Goal: Task Accomplishment & Management: Complete application form

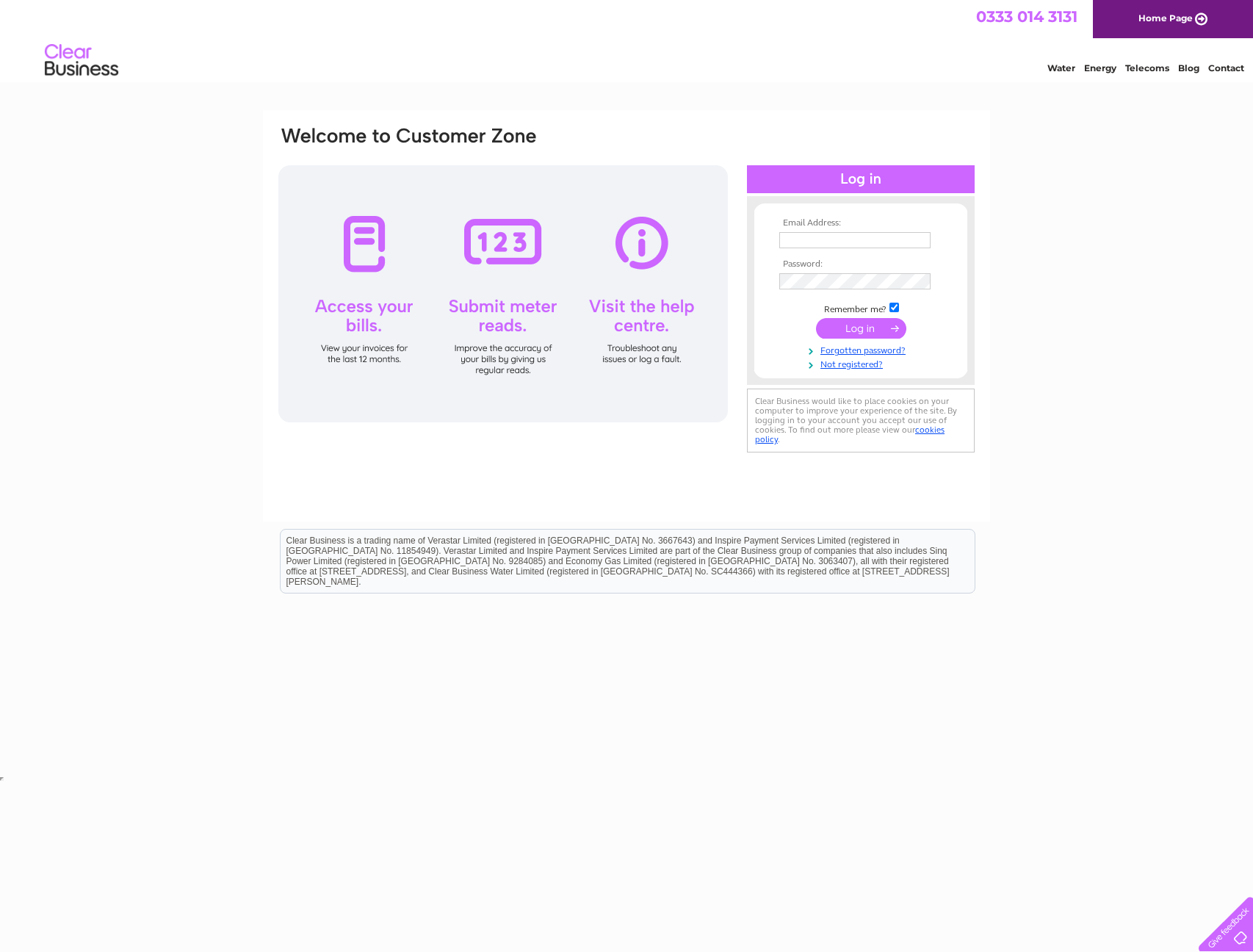
click at [851, 240] on input "text" at bounding box center [855, 240] width 151 height 17
type input "neil.armstrong@tsg.com"
click at [863, 350] on link "Forgotten password?" at bounding box center [863, 351] width 167 height 14
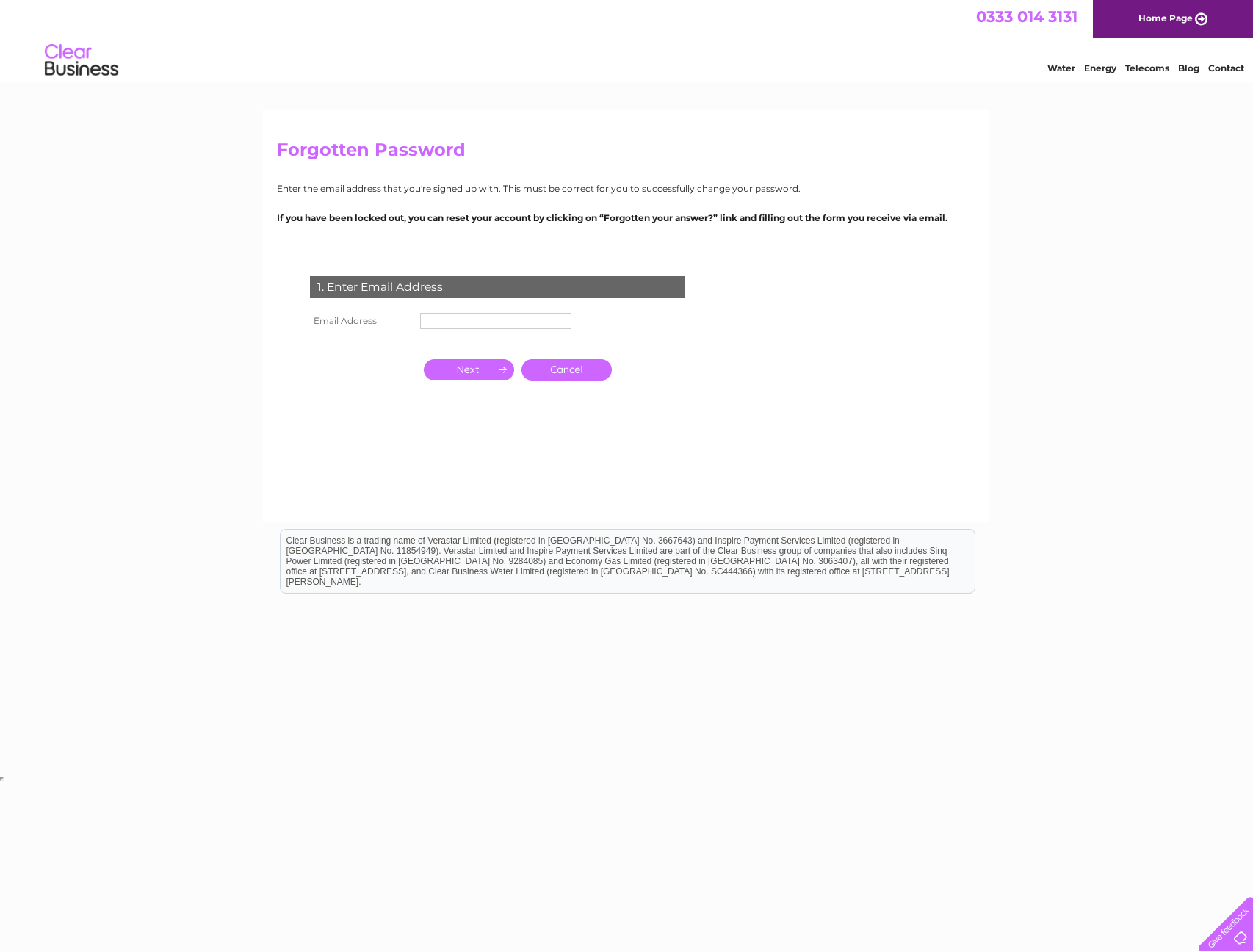
click at [456, 315] on input "text" at bounding box center [495, 321] width 151 height 17
type input "neil.armstrong@tsg.com"
click at [475, 376] on input "button" at bounding box center [468, 371] width 90 height 21
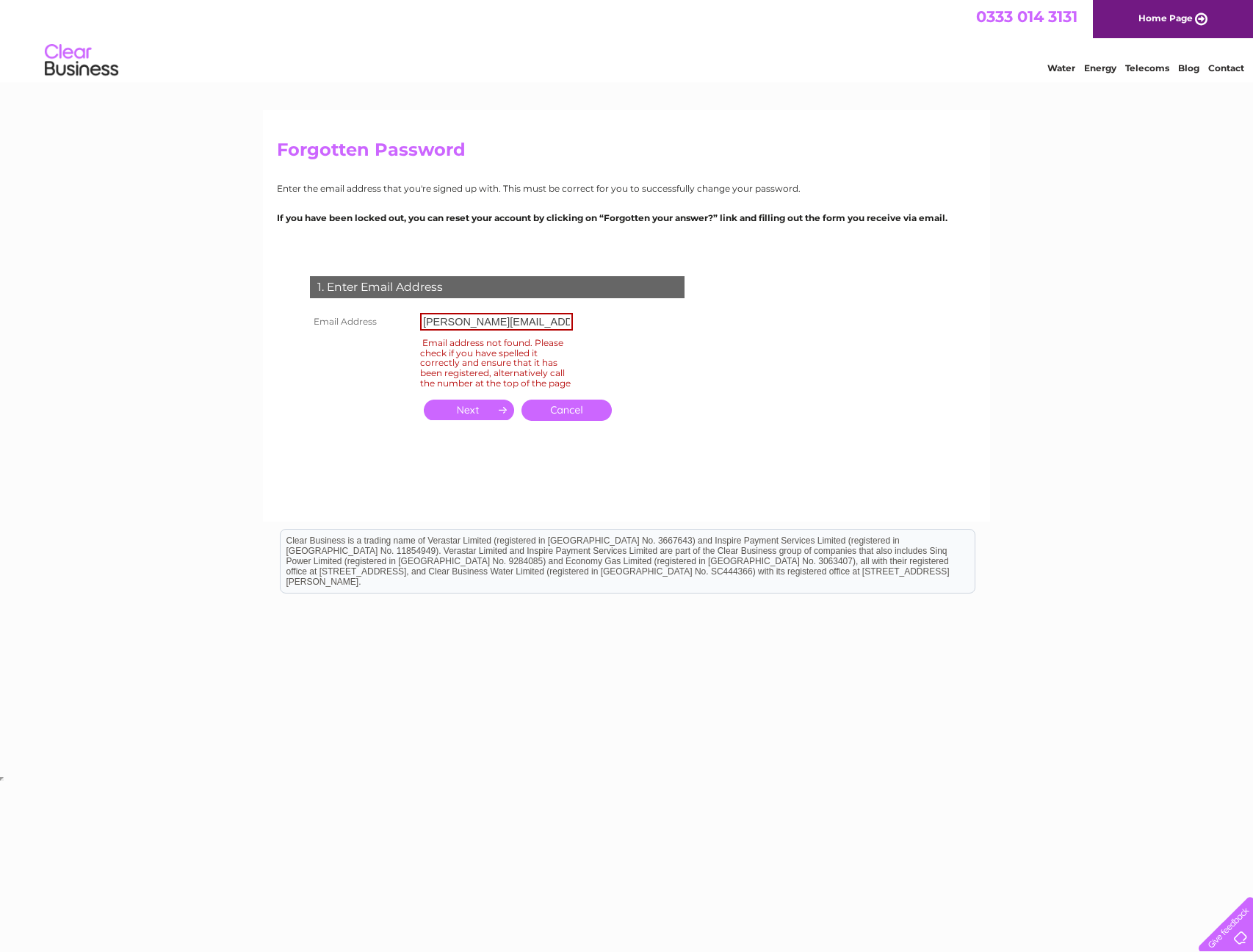
click at [592, 418] on link "Cancel" at bounding box center [566, 410] width 90 height 21
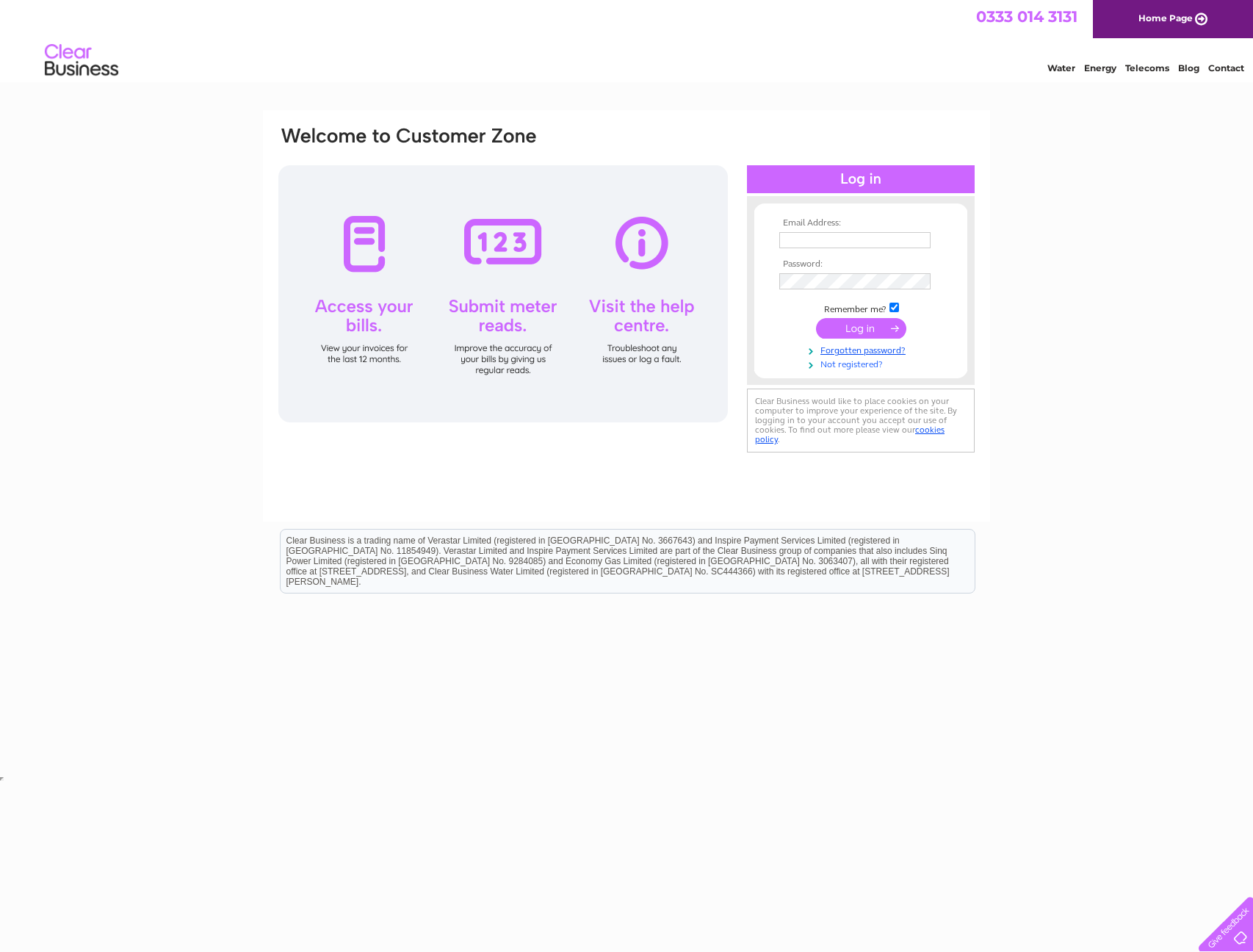
click at [870, 365] on link "Not registered?" at bounding box center [863, 363] width 167 height 14
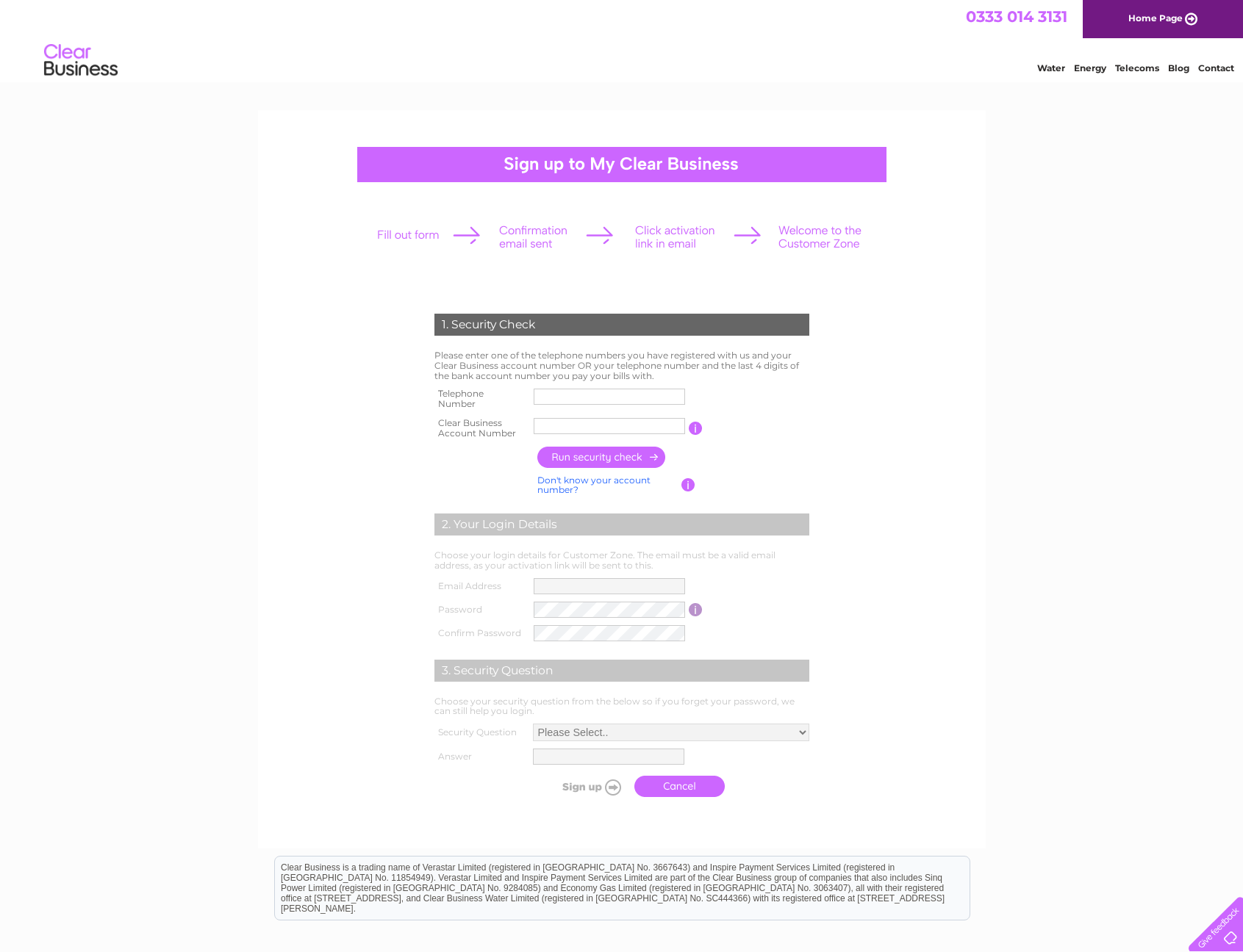
click at [1210, 70] on link "Contact" at bounding box center [1215, 68] width 36 height 11
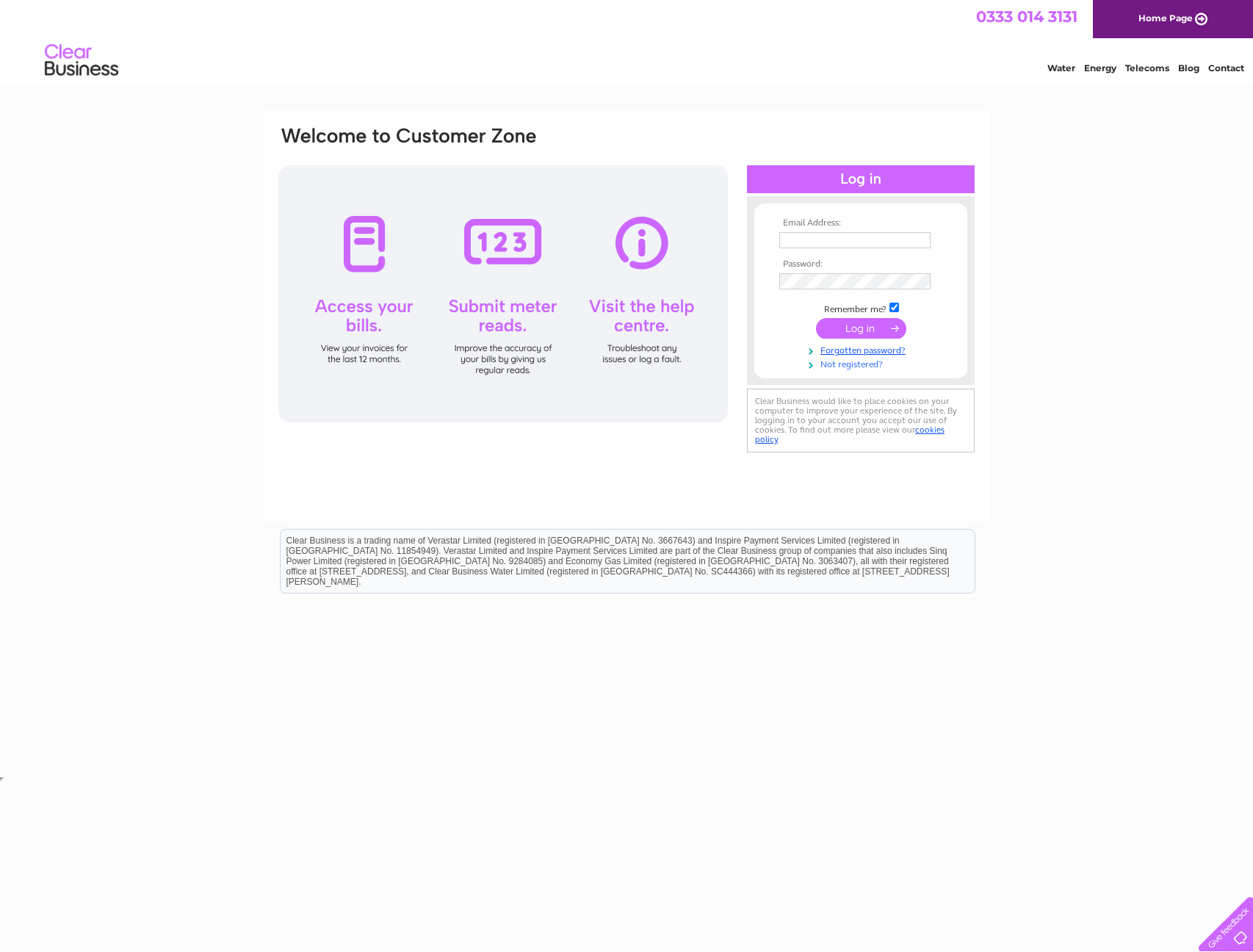
click at [860, 366] on link "Not registered?" at bounding box center [863, 363] width 167 height 14
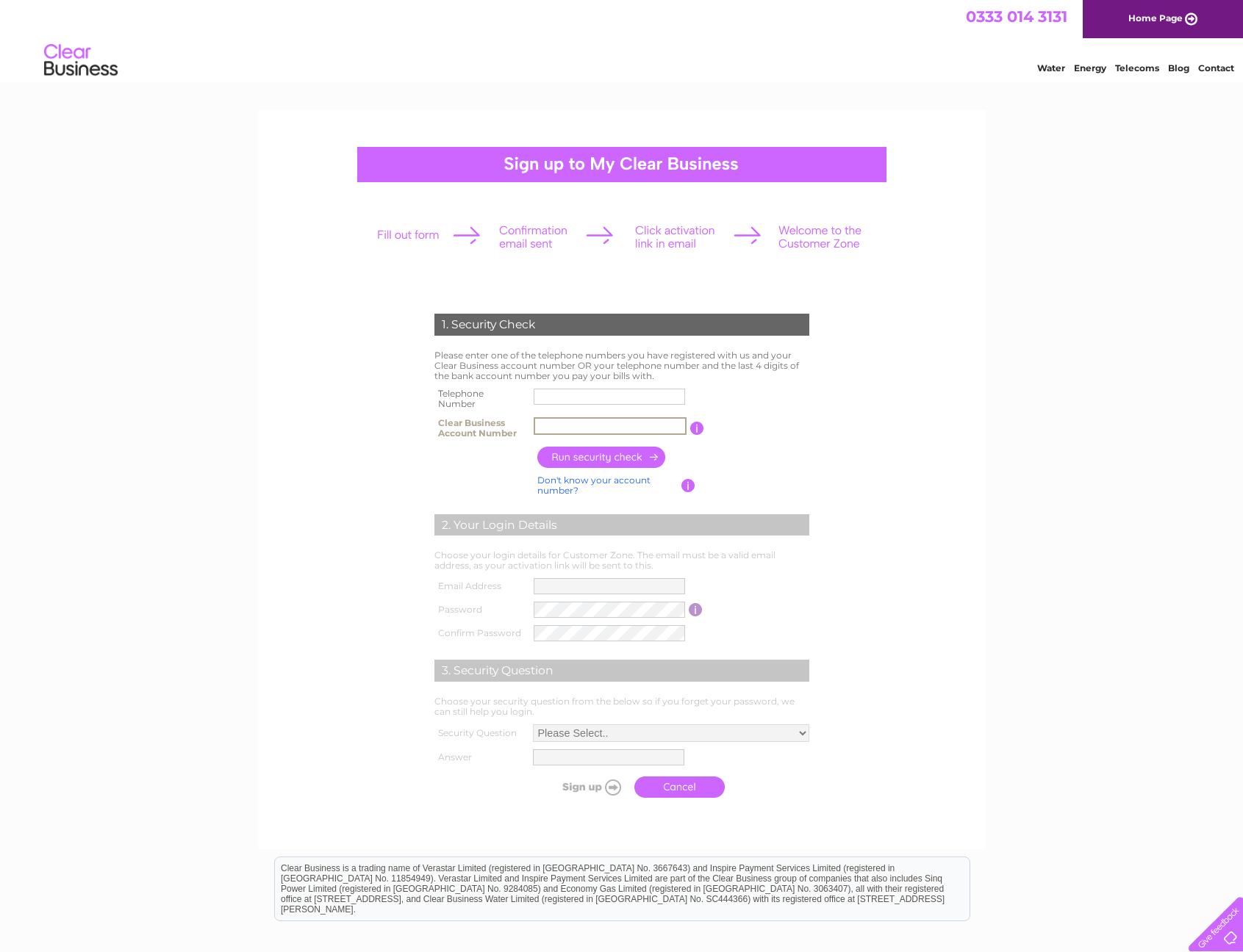
click at [586, 431] on input "text" at bounding box center [610, 426] width 153 height 17
type input "Technolog"
type input "07557973046"
drag, startPoint x: 619, startPoint y: 396, endPoint x: 456, endPoint y: 390, distance: 163.1
click at [460, 389] on tr "Telephone Number 07557973046" at bounding box center [621, 399] width 382 height 30
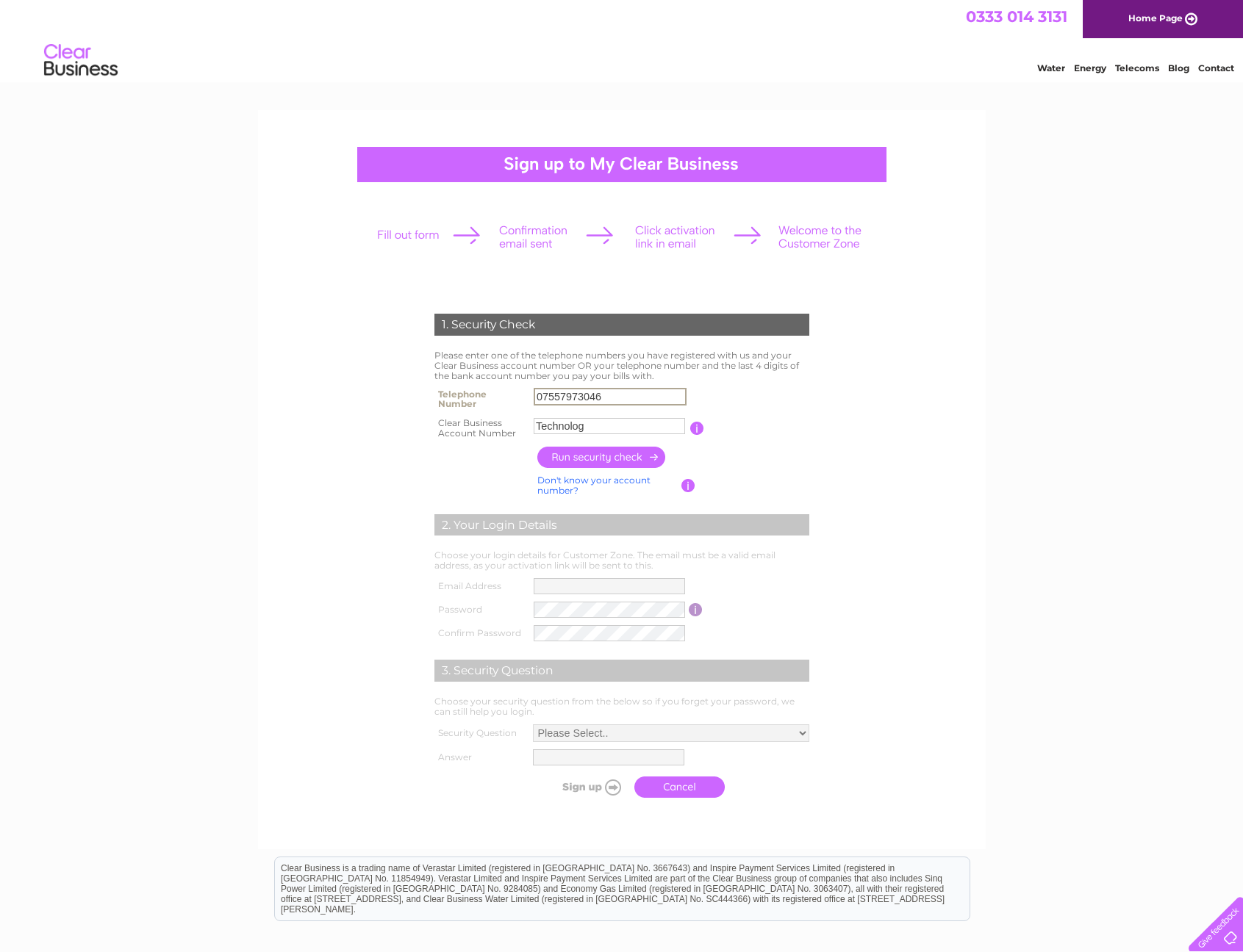
click at [406, 493] on div "1. Security Check Please enter one of the telephone numbers you have registered…" at bounding box center [621, 552] width 443 height 507
drag, startPoint x: 634, startPoint y: 420, endPoint x: 321, endPoint y: 421, distance: 313.0
click at [340, 419] on form "1. Security Check Please enter one of the telephone numbers you have registered…" at bounding box center [621, 560] width 700 height 550
type input "30304940"
click at [620, 454] on input "button" at bounding box center [602, 457] width 129 height 21
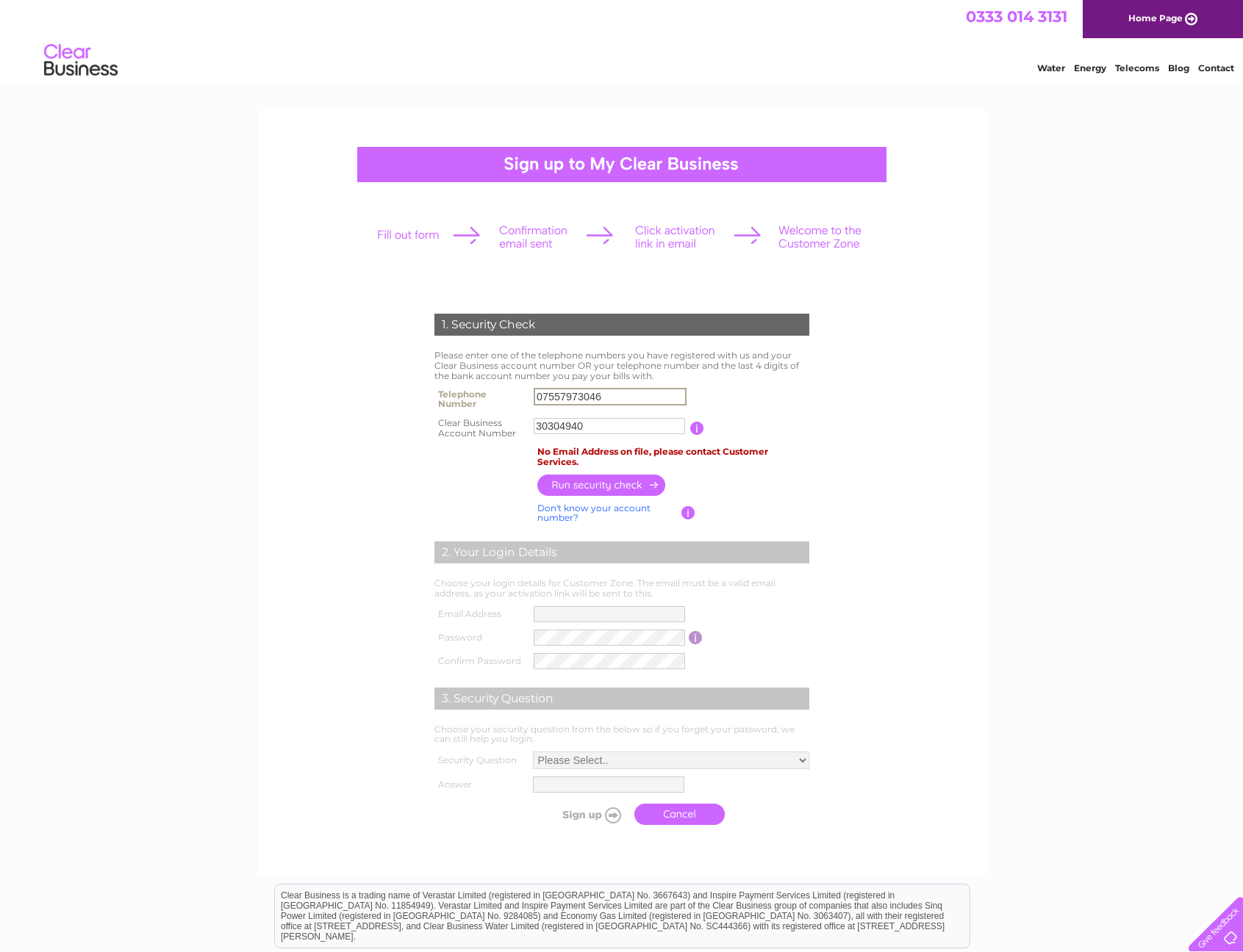
drag, startPoint x: 660, startPoint y: 400, endPoint x: 397, endPoint y: 396, distance: 263.0
click at [407, 396] on div "1. Security Check Please enter one of the telephone numbers you have registered…" at bounding box center [621, 565] width 443 height 534
click at [260, 436] on div "1. Security Check Please enter one of the telephone numbers you have registered…" at bounding box center [621, 493] width 728 height 766
click at [218, 490] on div "1. Security Check Please enter one of the telephone numbers you have registered…" at bounding box center [621, 618] width 1243 height 1018
click at [72, 61] on img at bounding box center [81, 60] width 75 height 45
